Goal: Check status

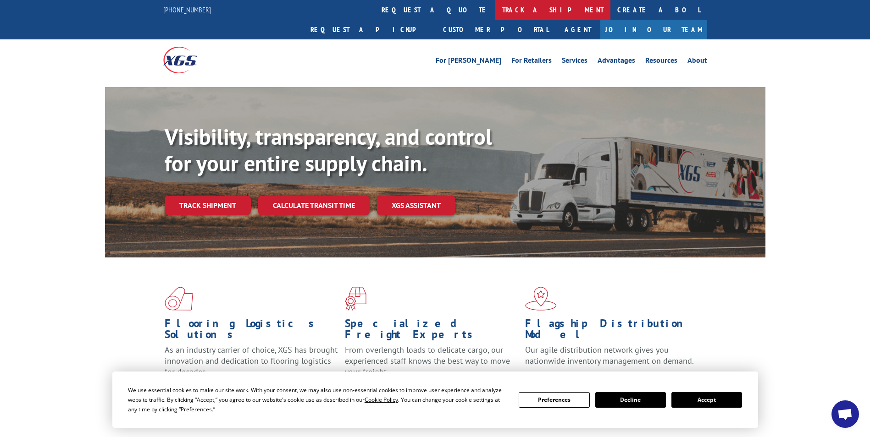
click at [495, 14] on link "track a shipment" at bounding box center [552, 10] width 115 height 20
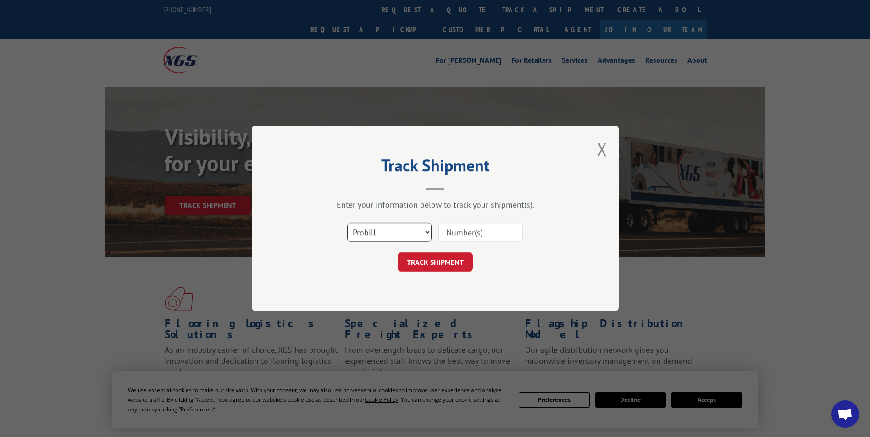
click at [383, 233] on select "Select category... Probill BOL PO" at bounding box center [389, 232] width 84 height 19
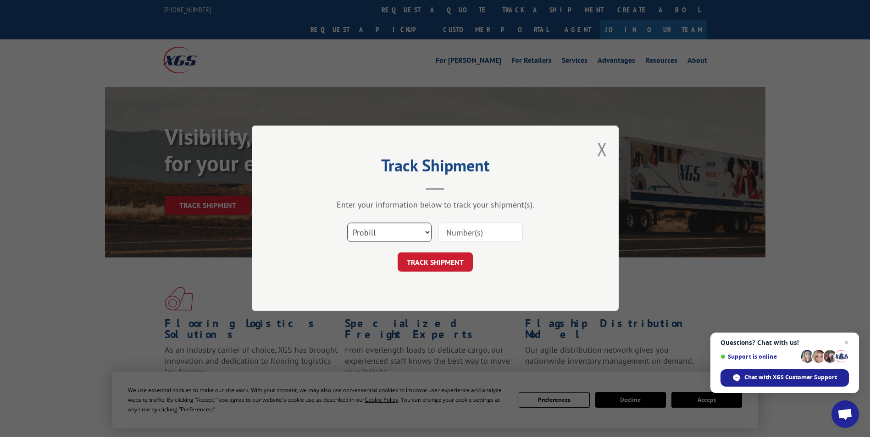
select select "bol"
click at [347, 223] on select "Select category... Probill BOL PO" at bounding box center [389, 232] width 84 height 19
click at [453, 242] on input at bounding box center [480, 232] width 84 height 19
paste input "7038704"
type input "7038704"
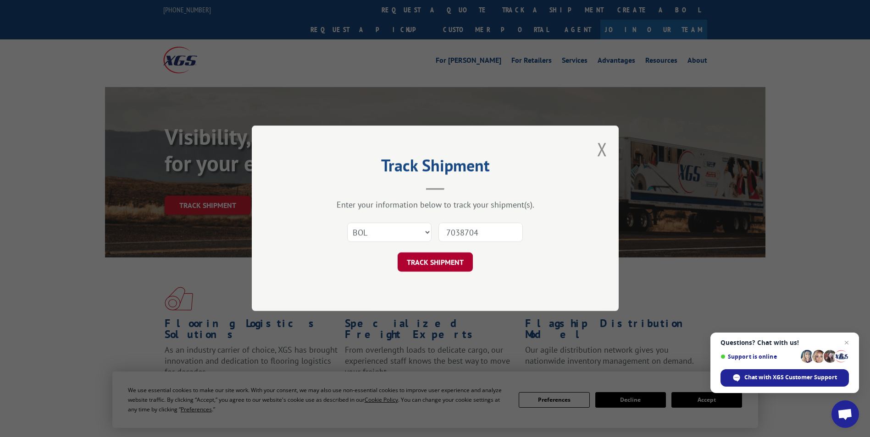
click at [423, 266] on button "TRACK SHIPMENT" at bounding box center [434, 262] width 75 height 19
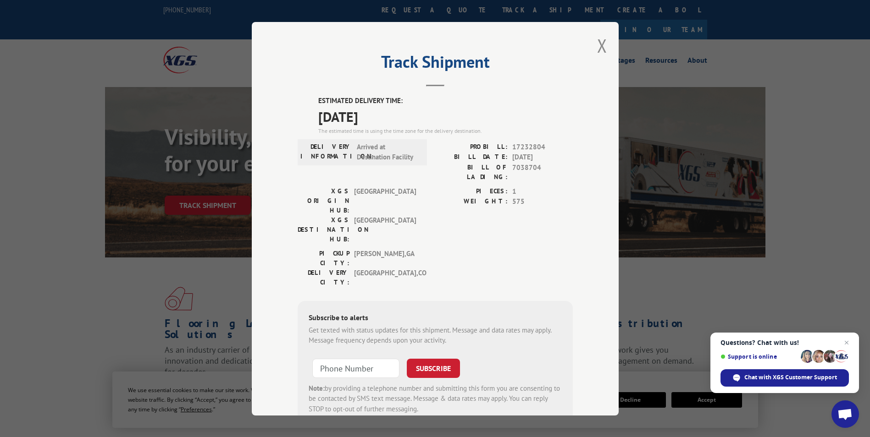
drag, startPoint x: 309, startPoint y: 99, endPoint x: 391, endPoint y: 117, distance: 83.5
click at [391, 117] on div "ESTIMATED DELIVERY TIME: [DATE] The estimated time is using the time zone for t…" at bounding box center [434, 261] width 275 height 330
drag, startPoint x: 391, startPoint y: 117, endPoint x: 352, endPoint y: 113, distance: 39.6
copy div "ESTIMATED DELIVERY TIME: [DATE]"
